Goal: Information Seeking & Learning: Learn about a topic

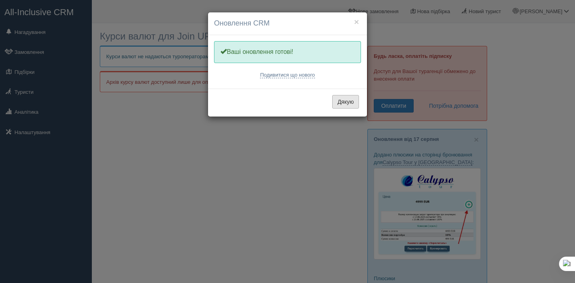
click at [346, 96] on button "Дякую" at bounding box center [345, 102] width 27 height 14
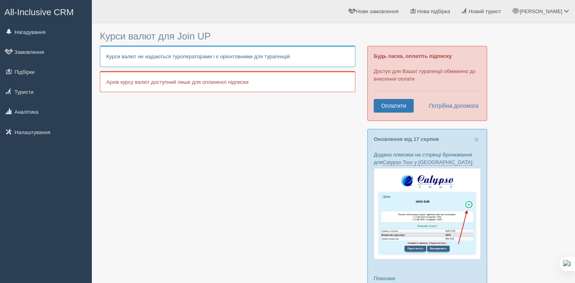
click at [254, 59] on p "Курси валют не надаються туроператорами і є орієнтовними для турагенцій" at bounding box center [228, 56] width 256 height 21
click at [249, 89] on p "Архів курсу валют доступний лише для оплаченої підписки" at bounding box center [228, 81] width 256 height 21
